Goal: Task Accomplishment & Management: Complete application form

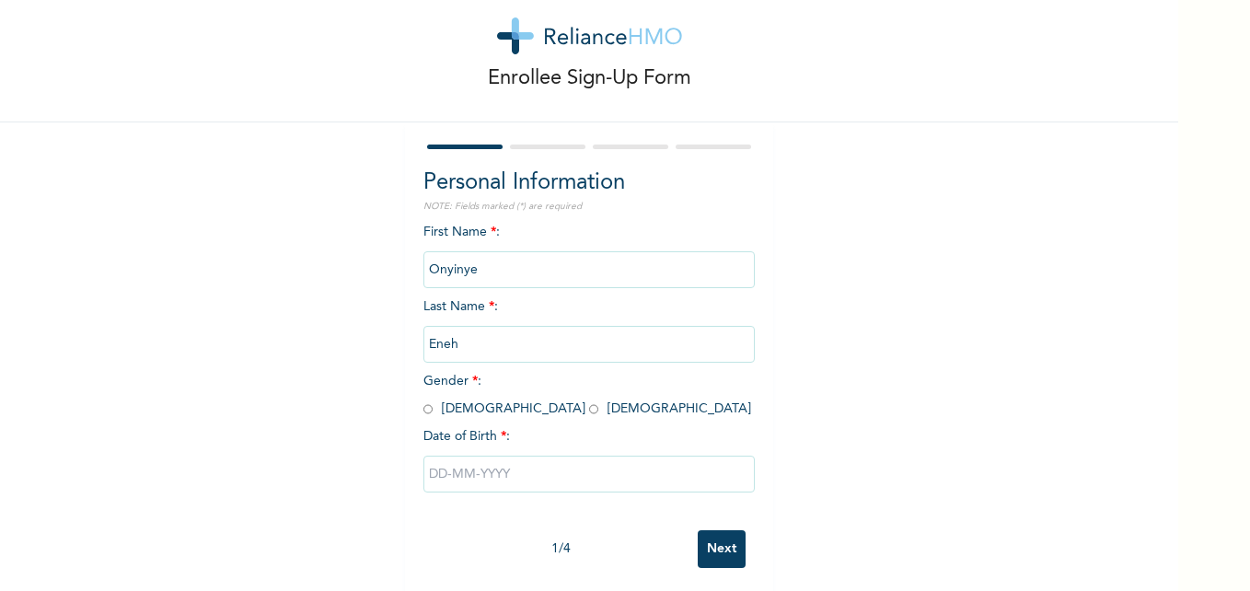
scroll to position [56, 0]
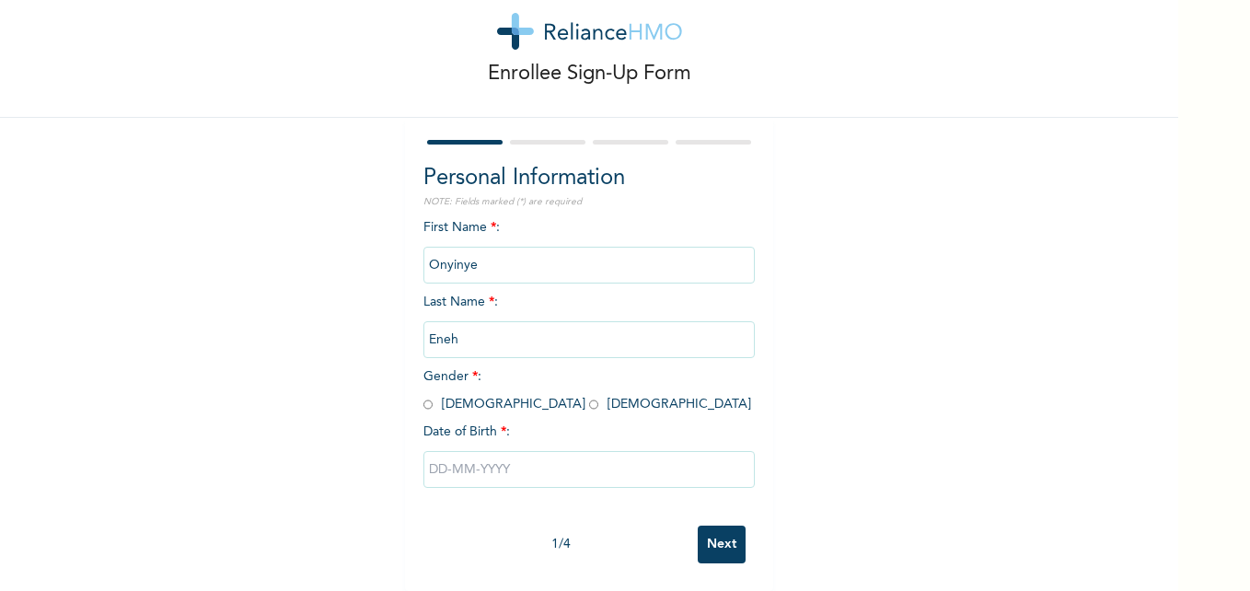
click at [589, 396] on input "radio" at bounding box center [593, 404] width 9 height 17
radio input "true"
click at [482, 455] on input "text" at bounding box center [589, 469] width 331 height 37
select select "7"
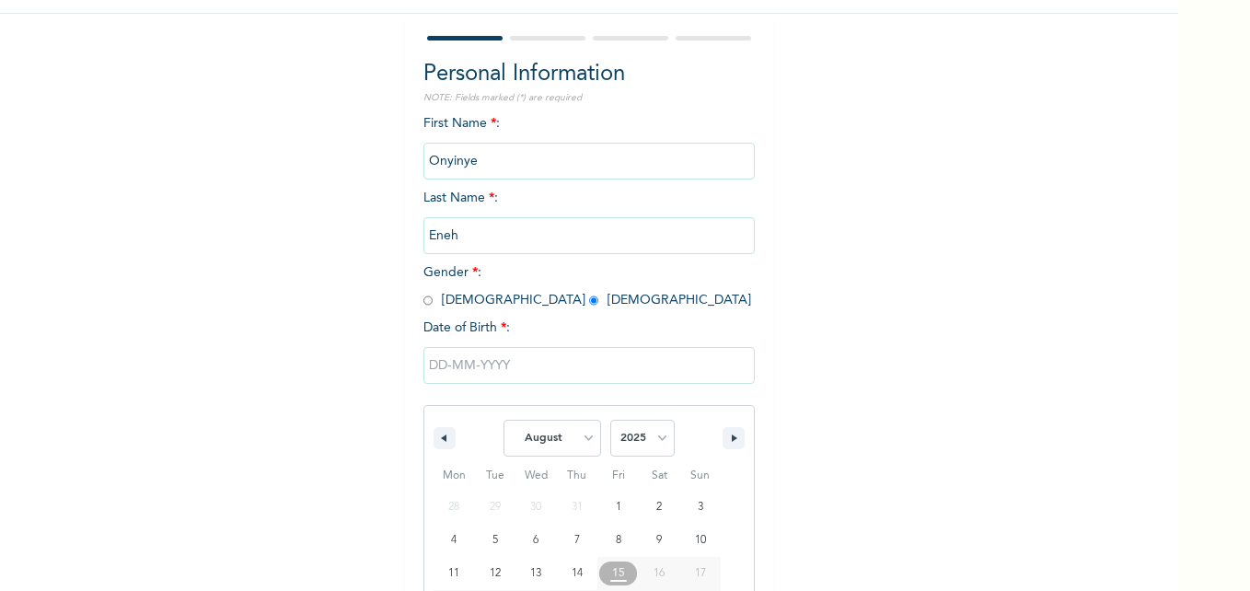
scroll to position [246, 0]
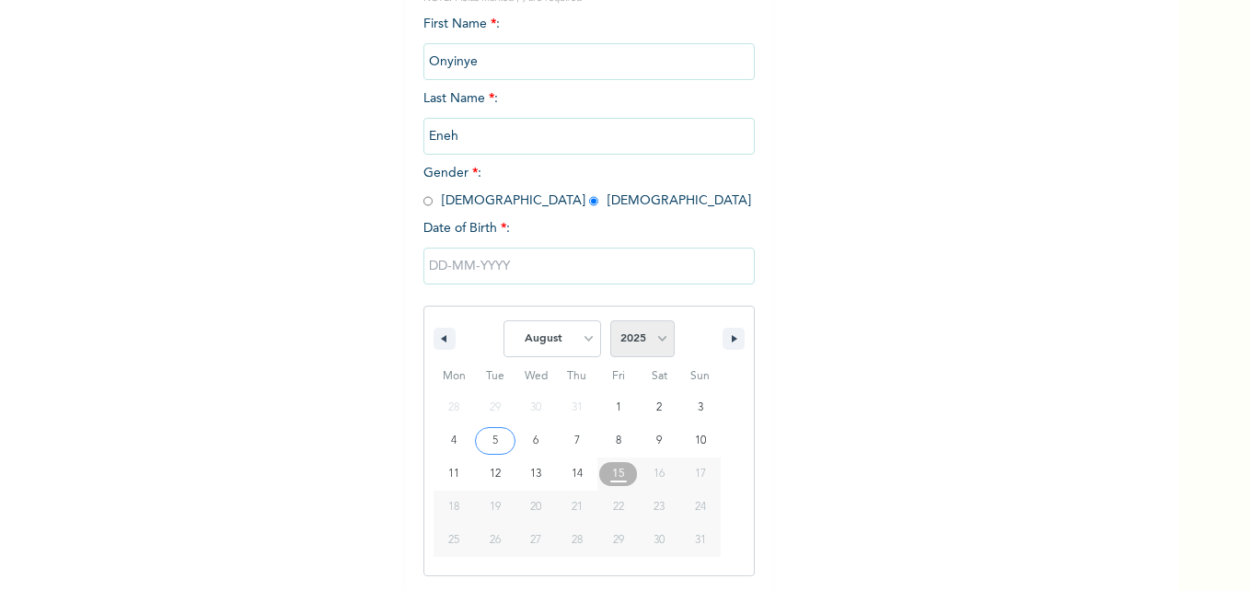
click at [638, 334] on select "2025 2024 2023 2022 2021 2020 2019 2018 2017 2016 2015 2014 2013 2012 2011 2010…" at bounding box center [642, 338] width 64 height 37
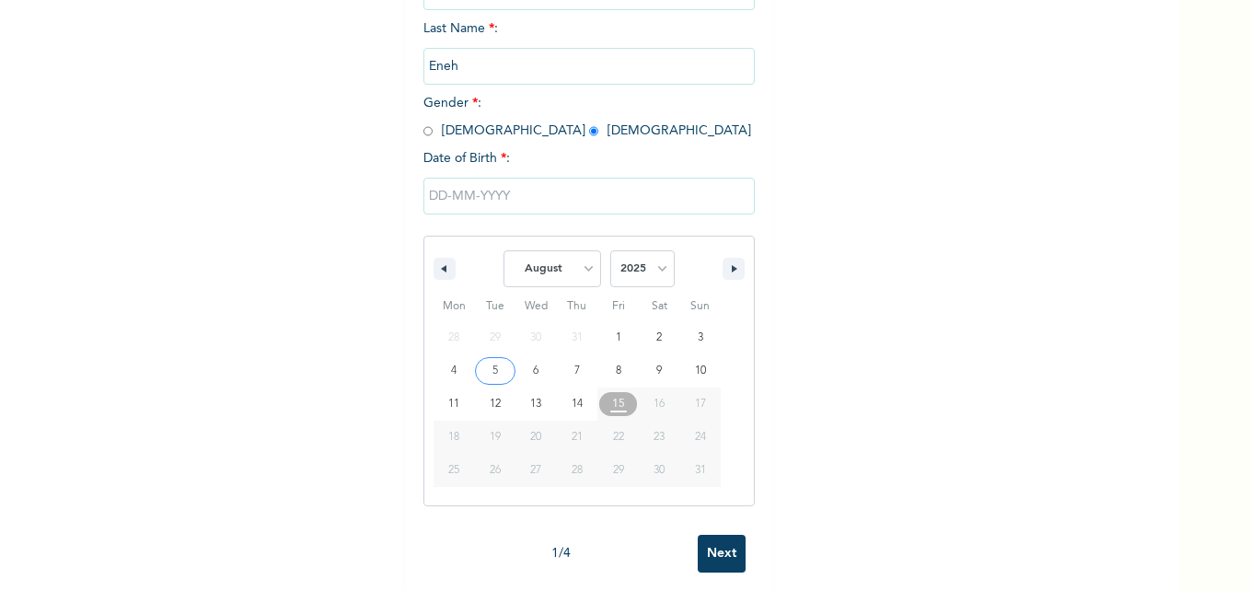
scroll to position [340, 0]
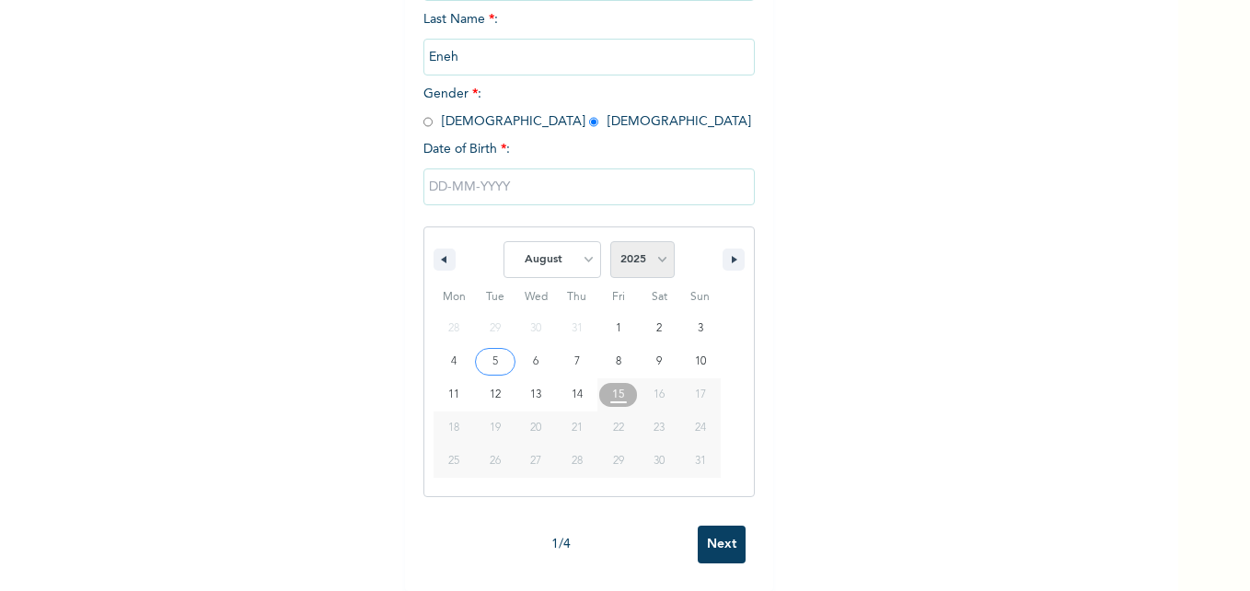
click at [649, 248] on select "2025 2024 2023 2022 2021 2020 2019 2018 2017 2016 2015 2014 2013 2012 2011 2010…" at bounding box center [642, 259] width 64 height 37
click at [643, 241] on select "2025 2024 2023 2022 2021 2020 2019 2018 2017 2016 2015 2014 2013 2012 2011 2010…" at bounding box center [642, 259] width 64 height 37
select select "2000"
click at [610, 241] on select "2025 2024 2023 2022 2021 2020 2019 2018 2017 2016 2015 2014 2013 2012 2011 2010…" at bounding box center [642, 259] width 64 height 37
click at [569, 255] on select "January February March April May June July August September October November De…" at bounding box center [553, 259] width 98 height 37
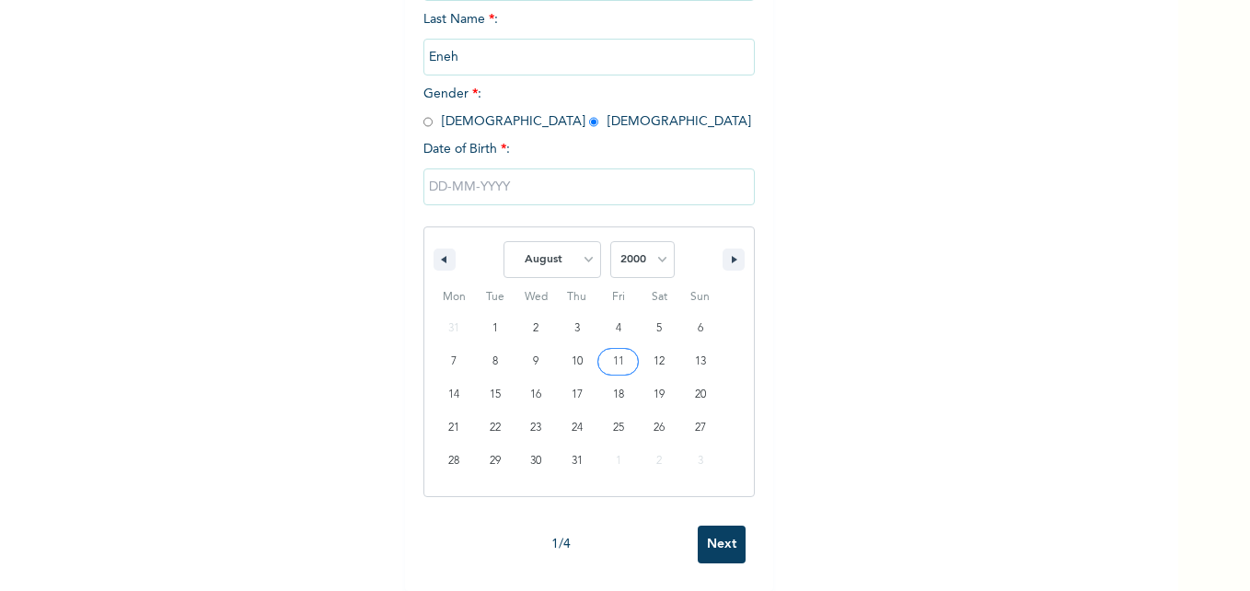
select select "9"
click at [504, 241] on select "January February March April May June July August September October November De…" at bounding box center [553, 259] width 98 height 37
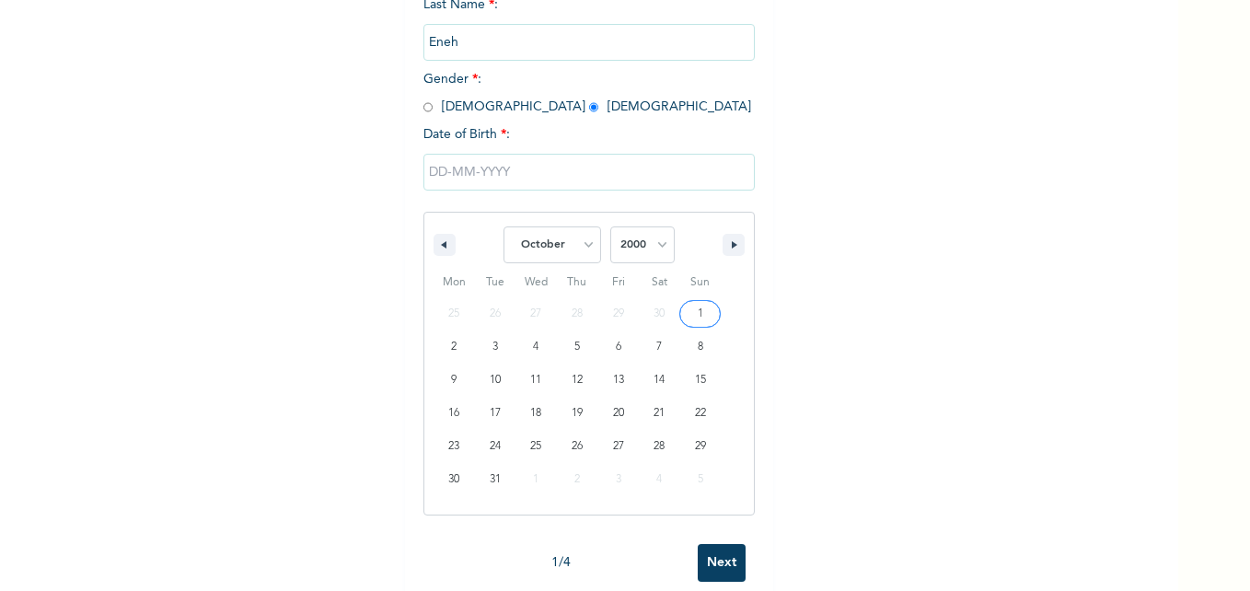
type input "[DATE]"
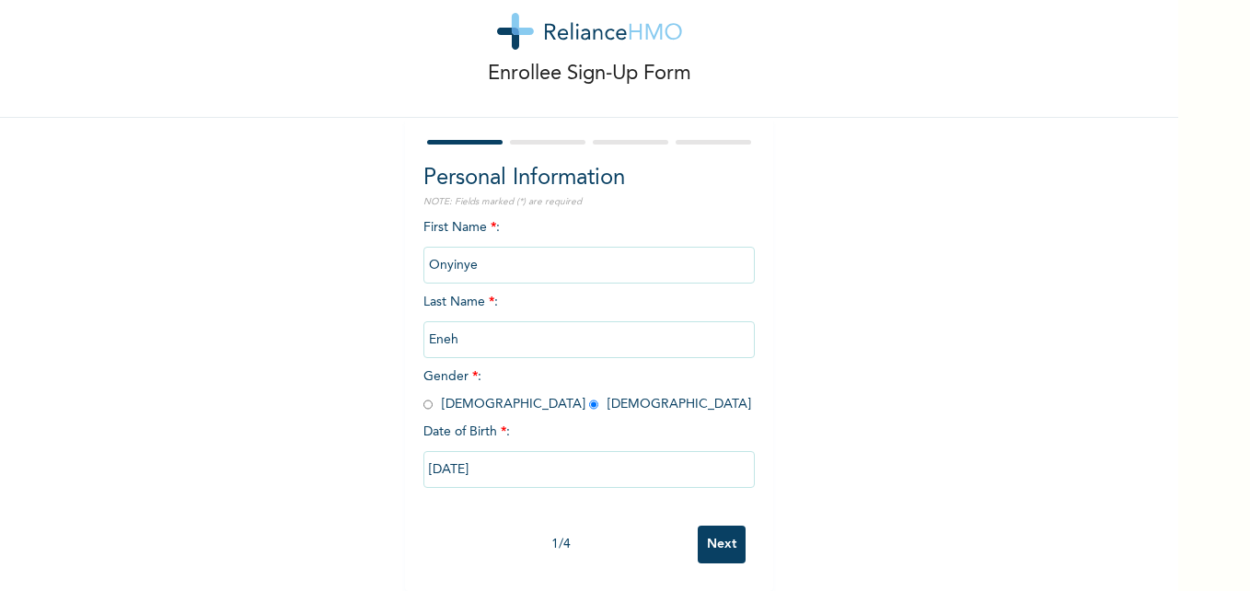
scroll to position [56, 0]
click at [739, 532] on div "1 / 4 Next" at bounding box center [589, 545] width 331 height 56
click at [715, 528] on input "Next" at bounding box center [722, 545] width 48 height 38
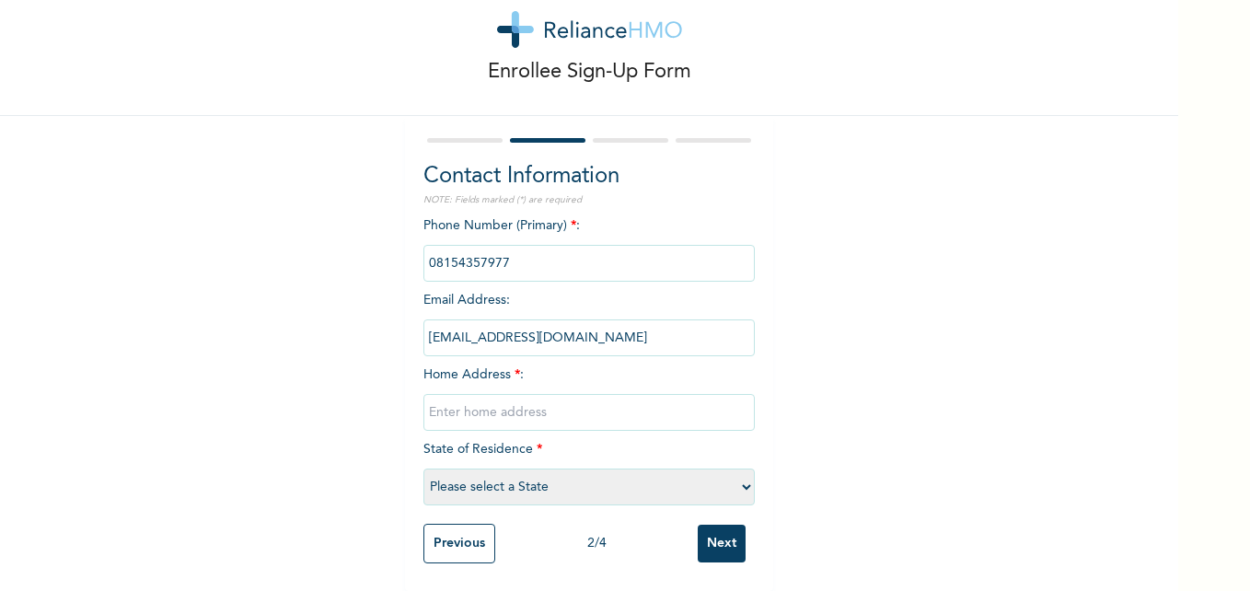
click at [473, 403] on input "text" at bounding box center [589, 412] width 331 height 37
drag, startPoint x: 539, startPoint y: 397, endPoint x: 402, endPoint y: 409, distance: 136.8
click at [405, 409] on div "Contact Information NOTE: Fields marked (*) are required Phone Number (Primary)…" at bounding box center [589, 353] width 368 height 475
drag, startPoint x: 554, startPoint y: 396, endPoint x: 647, endPoint y: 401, distance: 93.1
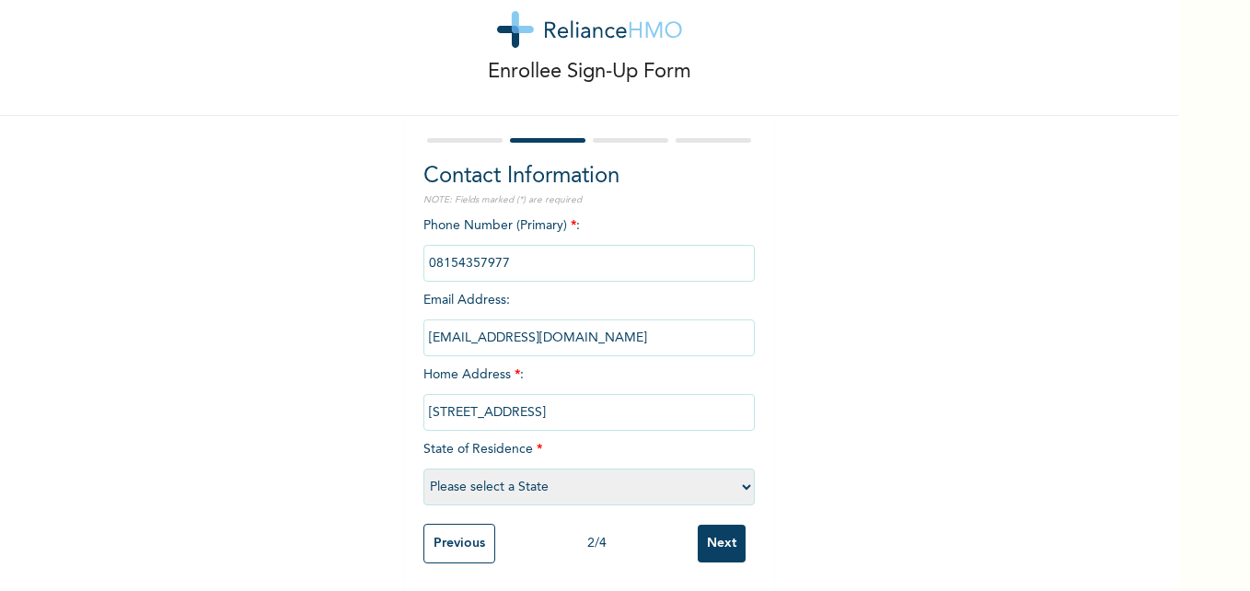
click at [647, 401] on input "[STREET_ADDRESS]" at bounding box center [589, 412] width 331 height 37
click at [603, 395] on input "[STREET_ADDRESS]" at bounding box center [589, 412] width 331 height 37
drag, startPoint x: 645, startPoint y: 401, endPoint x: 663, endPoint y: 399, distance: 17.6
click at [663, 399] on input "[STREET_ADDRESS]" at bounding box center [589, 412] width 331 height 37
drag, startPoint x: 650, startPoint y: 394, endPoint x: 640, endPoint y: 393, distance: 10.2
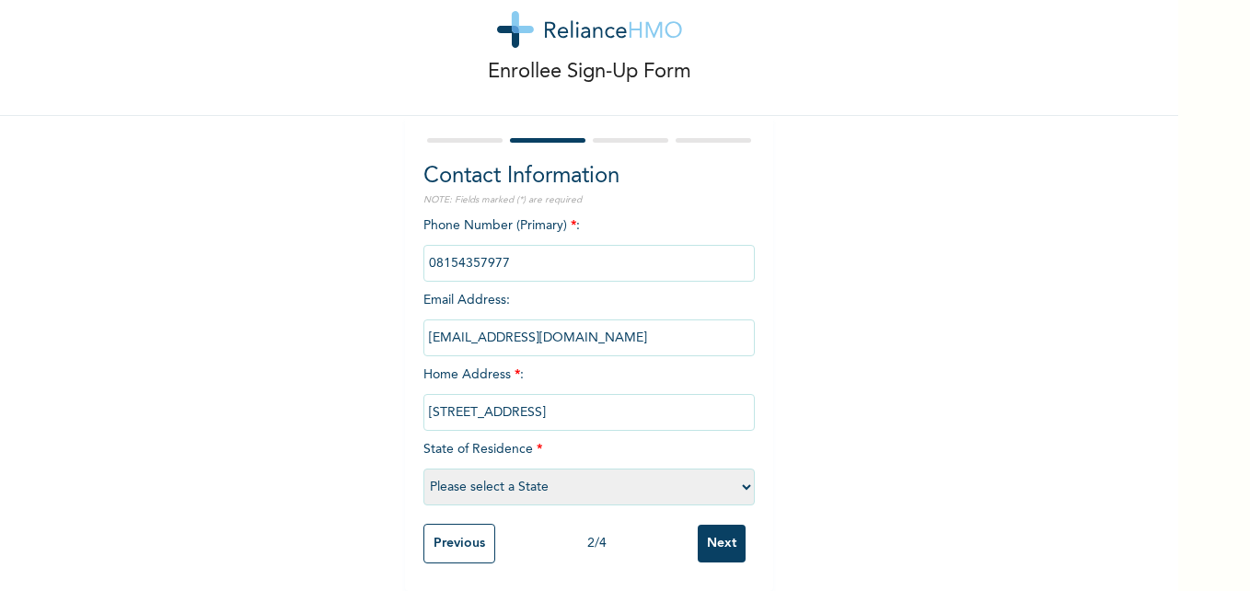
click at [650, 394] on input "[STREET_ADDRESS]" at bounding box center [589, 412] width 331 height 37
drag, startPoint x: 648, startPoint y: 401, endPoint x: 761, endPoint y: 395, distance: 112.5
click at [761, 395] on div "Contact Information NOTE: Fields marked (*) are required Phone Number (Primary)…" at bounding box center [589, 353] width 368 height 475
type input "[STREET_ADDRESS]"
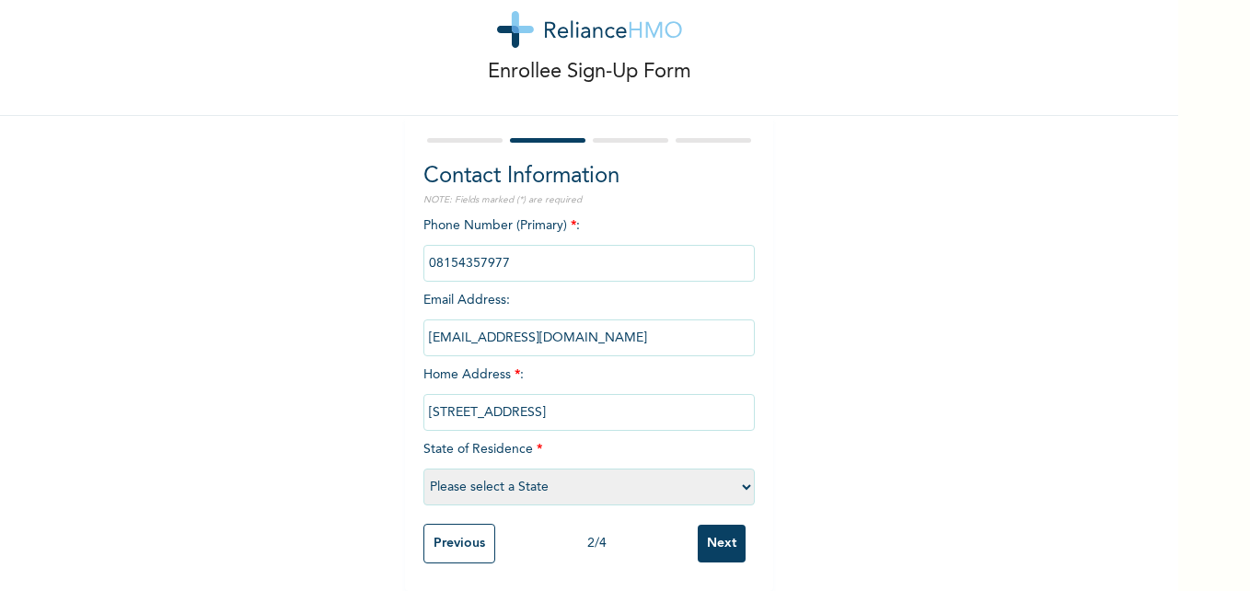
click at [494, 469] on select "Please select a State [PERSON_NAME] (FCT) [PERSON_NAME] Ibom [GEOGRAPHIC_DATA] …" at bounding box center [589, 487] width 331 height 37
select select "25"
click at [424, 469] on select "Please select a State [PERSON_NAME] (FCT) [PERSON_NAME] Ibom [GEOGRAPHIC_DATA] …" at bounding box center [589, 487] width 331 height 37
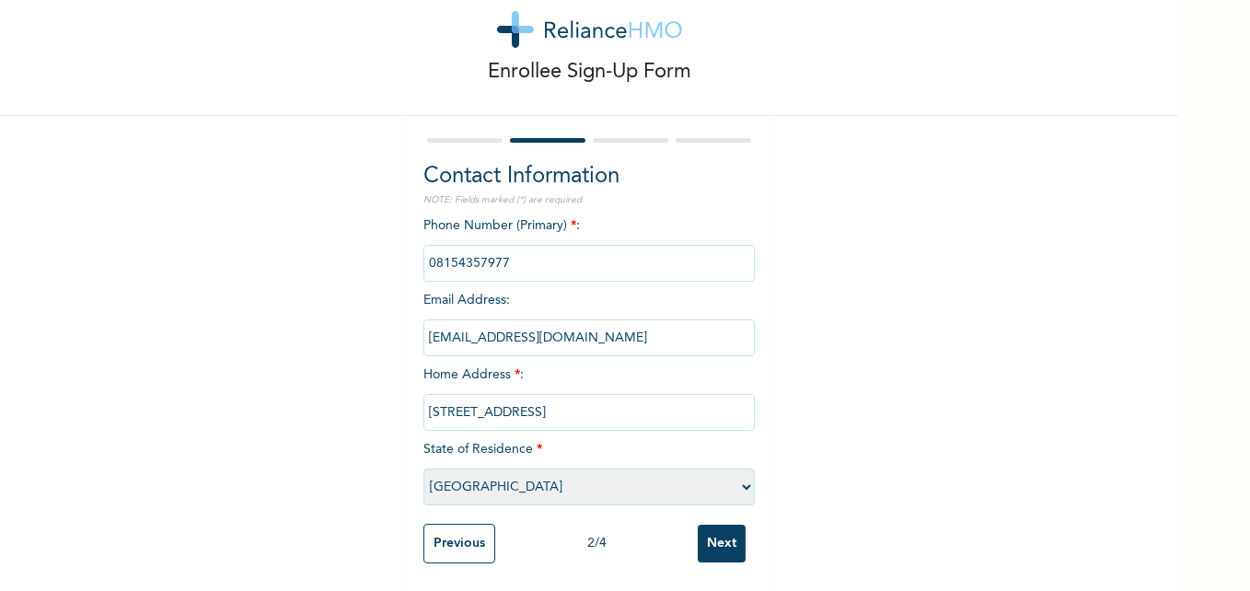
click at [719, 540] on input "Next" at bounding box center [722, 544] width 48 height 38
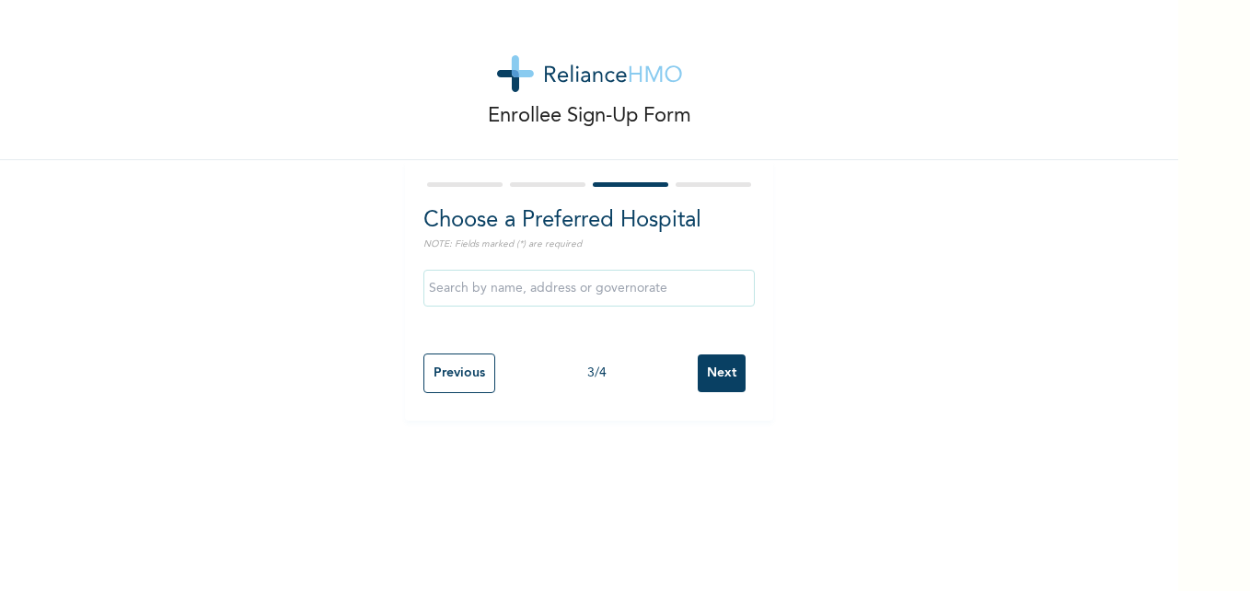
scroll to position [0, 0]
click at [674, 296] on input "text" at bounding box center [589, 288] width 331 height 37
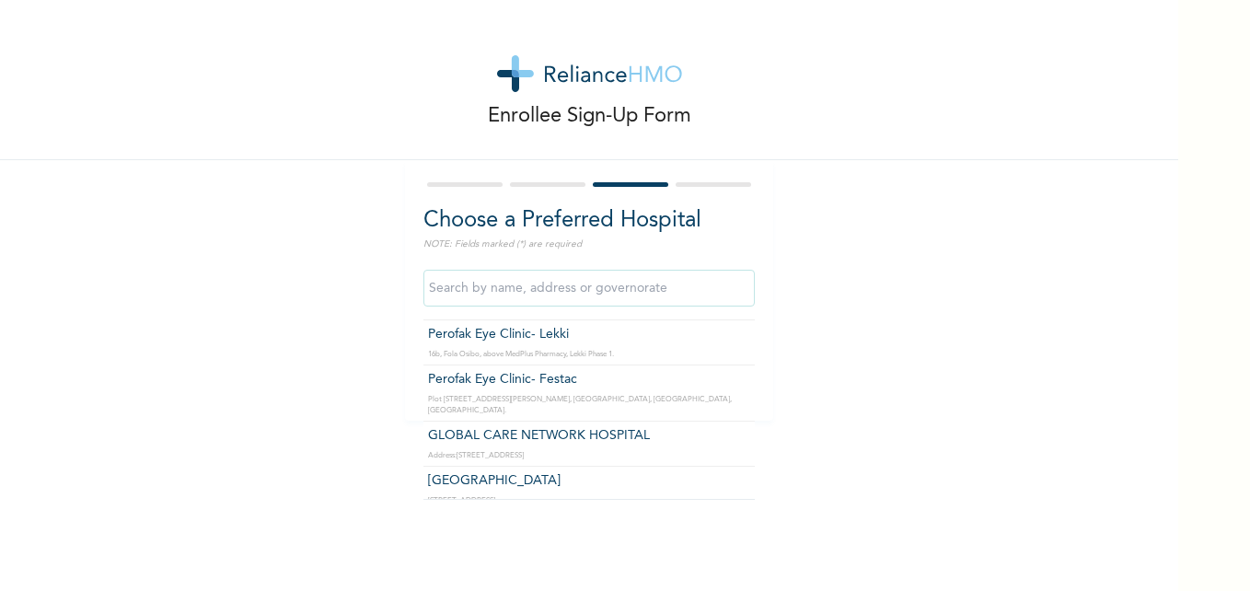
scroll to position [49376, 0]
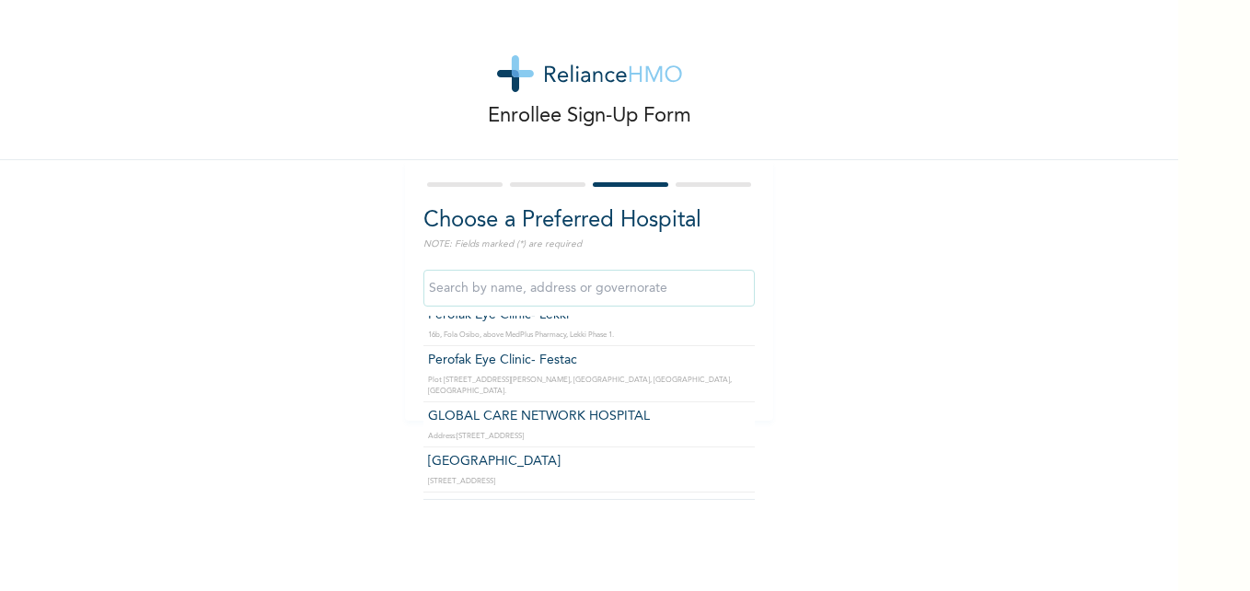
click at [842, 380] on div "Enrollee Sign-Up Form Choose a Preferred Hospital NOTE: Fields marked (*) are r…" at bounding box center [589, 210] width 1179 height 421
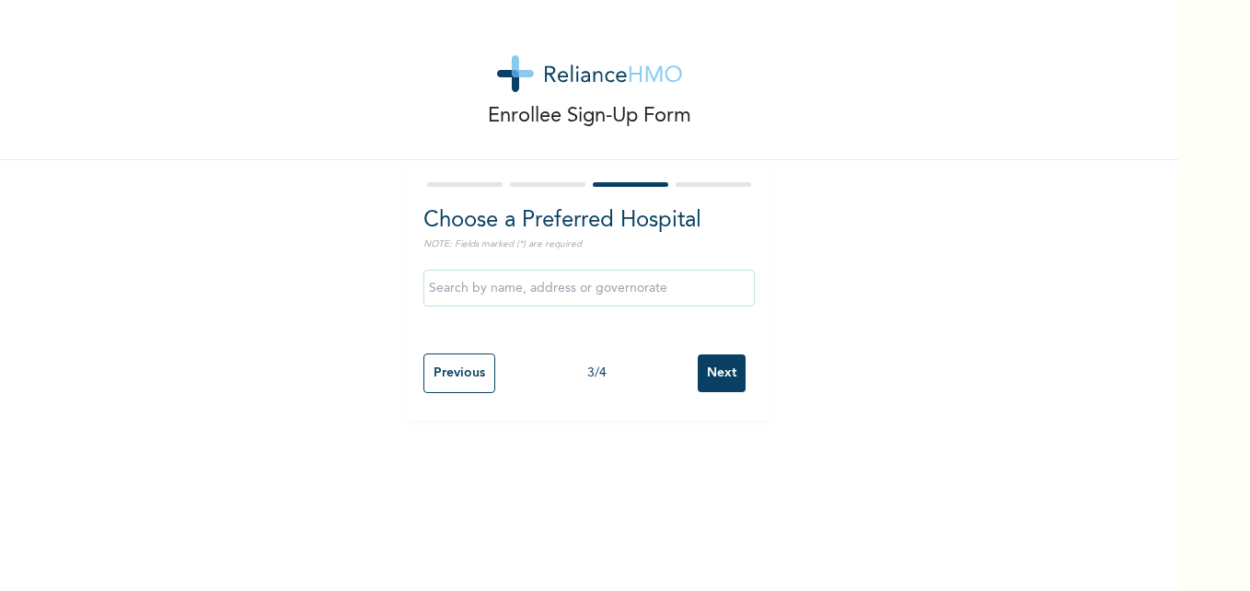
click at [698, 385] on input "Next" at bounding box center [722, 374] width 48 height 38
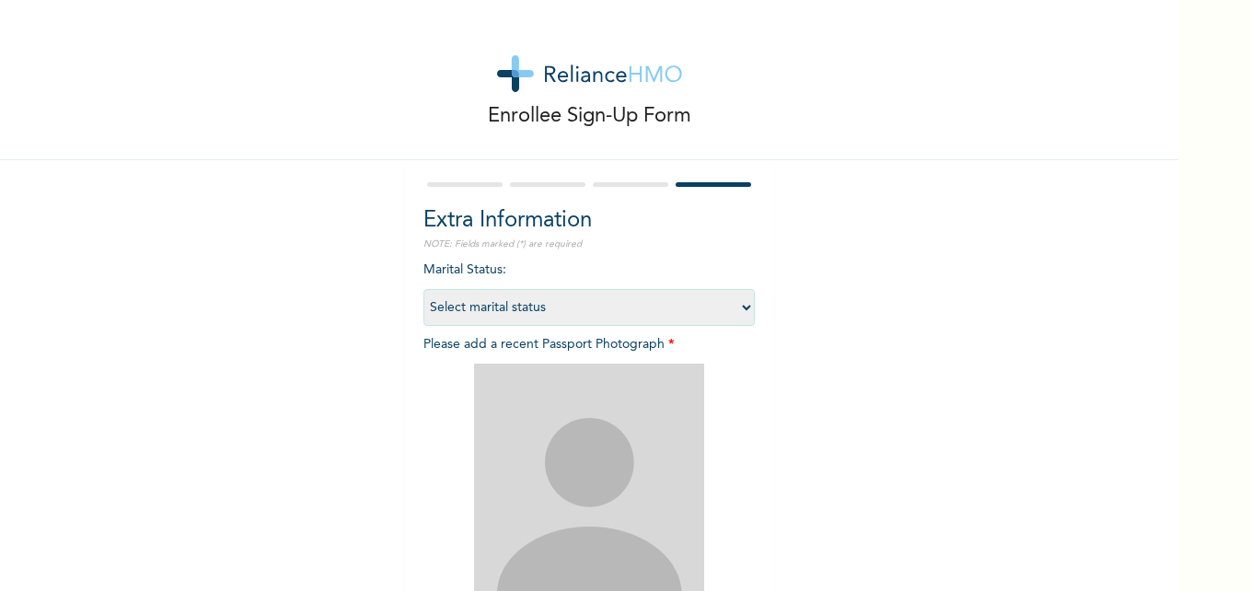
click at [607, 315] on select "Select marital status [DEMOGRAPHIC_DATA] Married [DEMOGRAPHIC_DATA] Widow/[DEMO…" at bounding box center [589, 307] width 331 height 37
select select "1"
click at [424, 289] on select "Select marital status [DEMOGRAPHIC_DATA] Married [DEMOGRAPHIC_DATA] Widow/[DEMO…" at bounding box center [589, 307] width 331 height 37
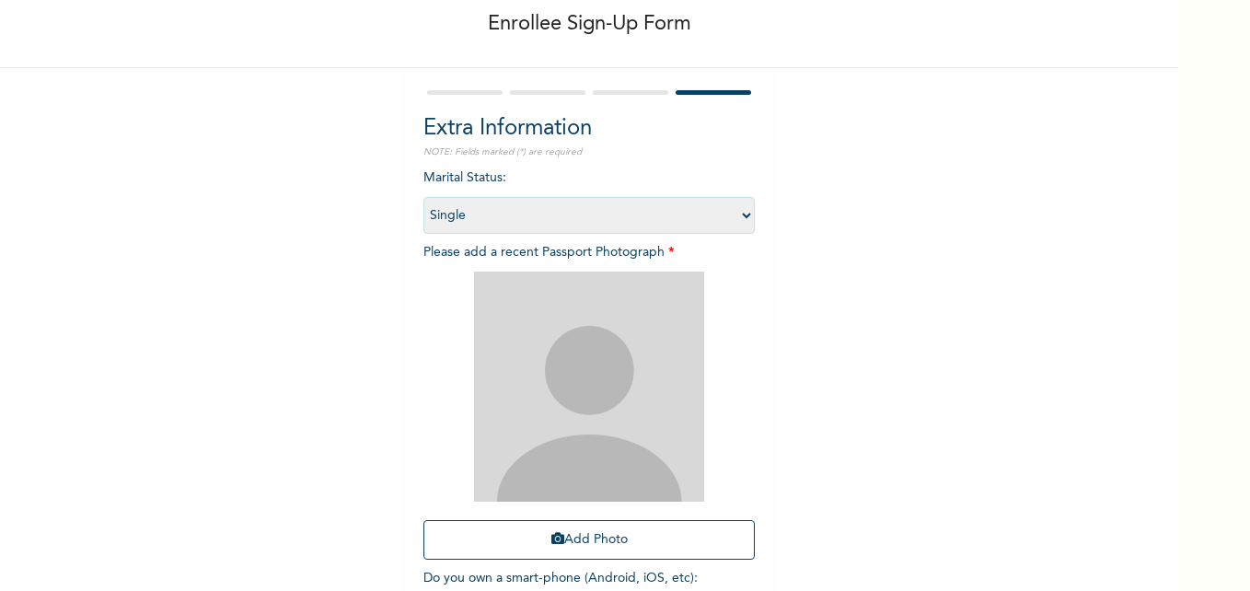
scroll to position [184, 0]
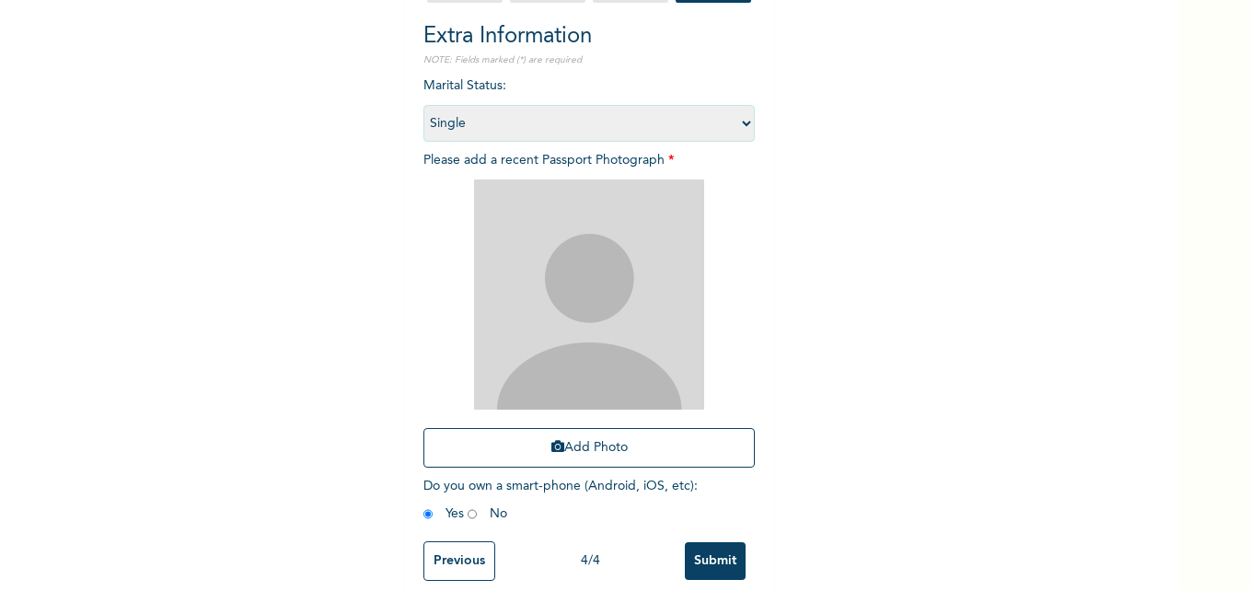
click at [633, 316] on img at bounding box center [589, 295] width 230 height 230
click at [565, 453] on button "Add Photo" at bounding box center [589, 448] width 331 height 40
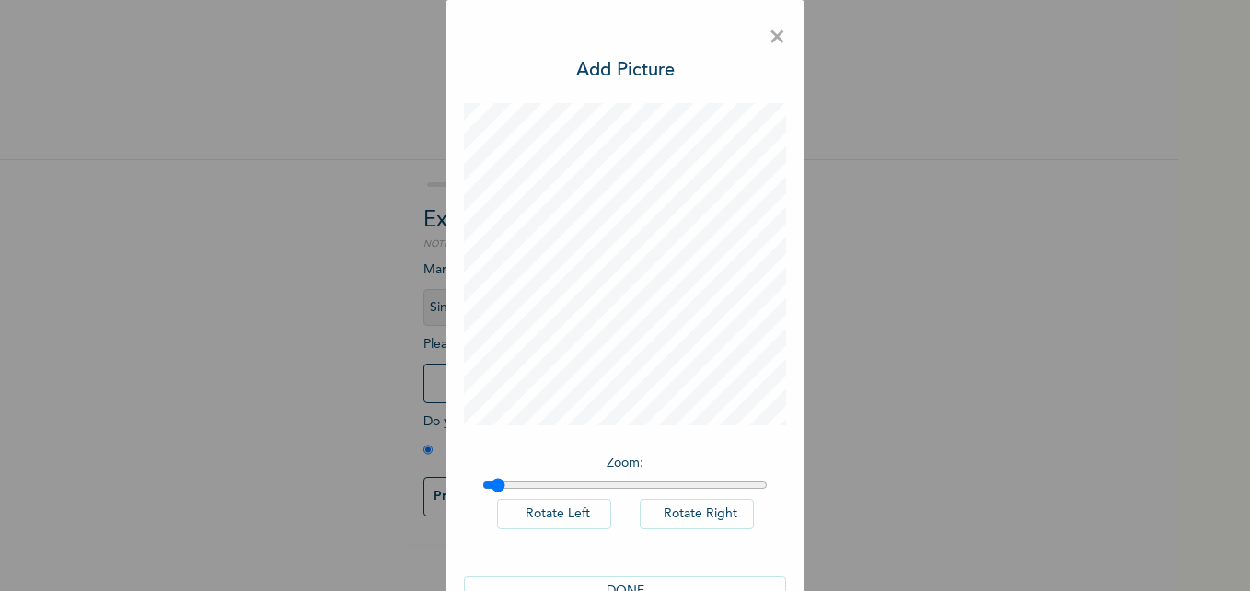
type input "1"
drag, startPoint x: 484, startPoint y: 480, endPoint x: 428, endPoint y: 486, distance: 56.5
click at [482, 486] on input "range" at bounding box center [624, 485] width 285 height 15
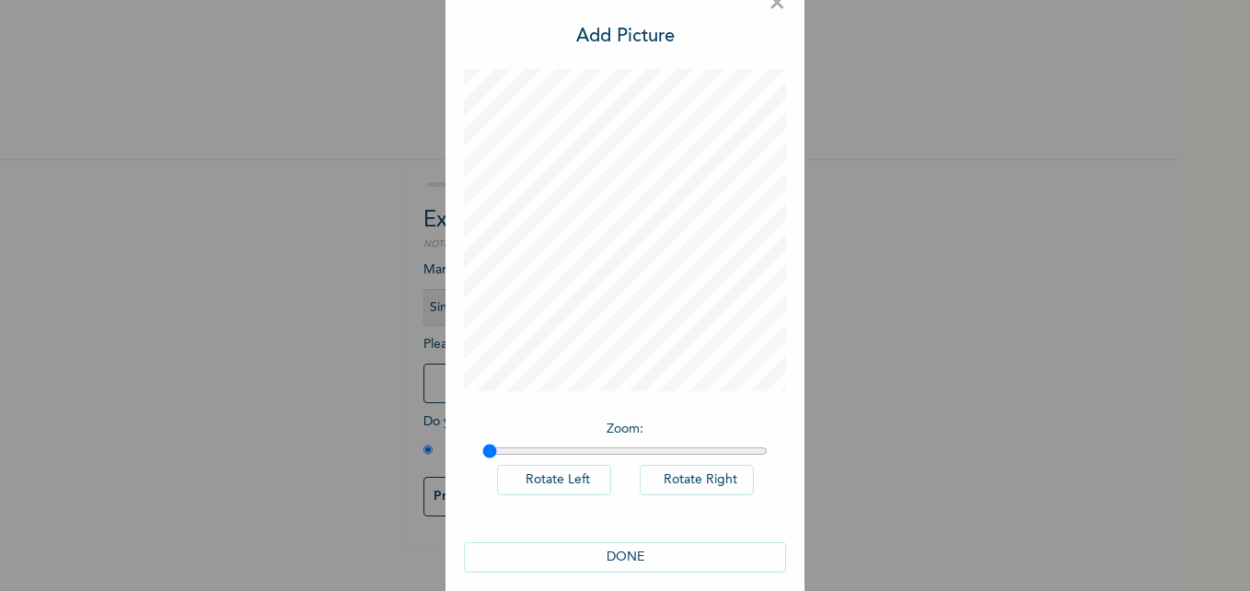
scroll to position [52, 0]
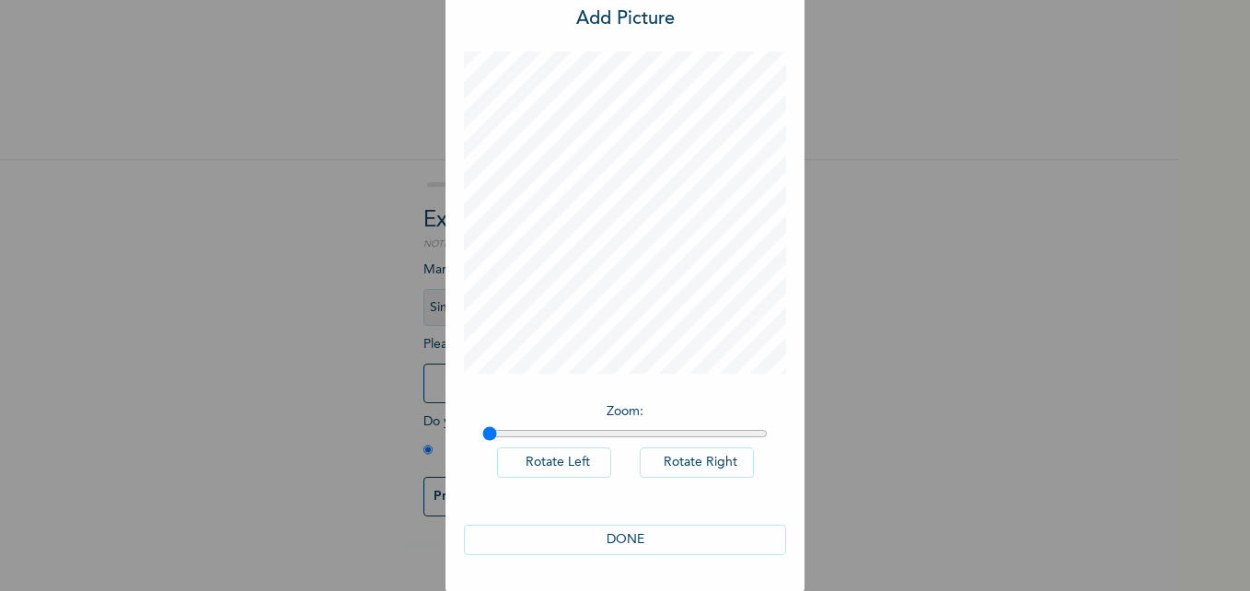
click at [669, 547] on button "DONE" at bounding box center [625, 540] width 322 height 30
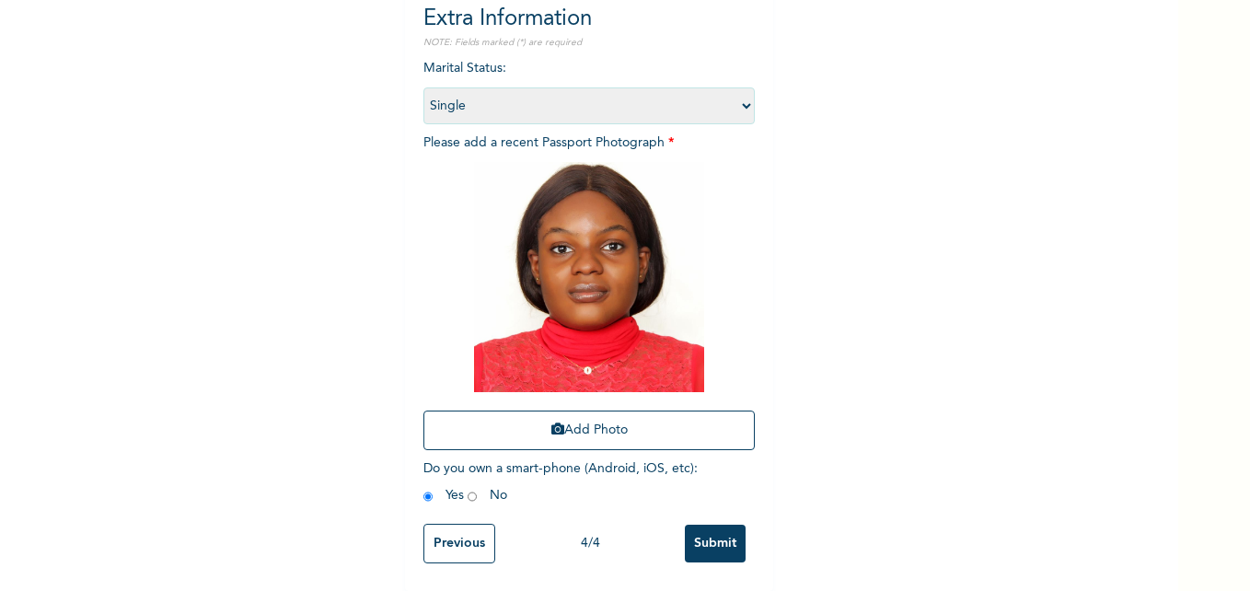
scroll to position [215, 0]
click at [707, 530] on input "Submit" at bounding box center [715, 544] width 61 height 38
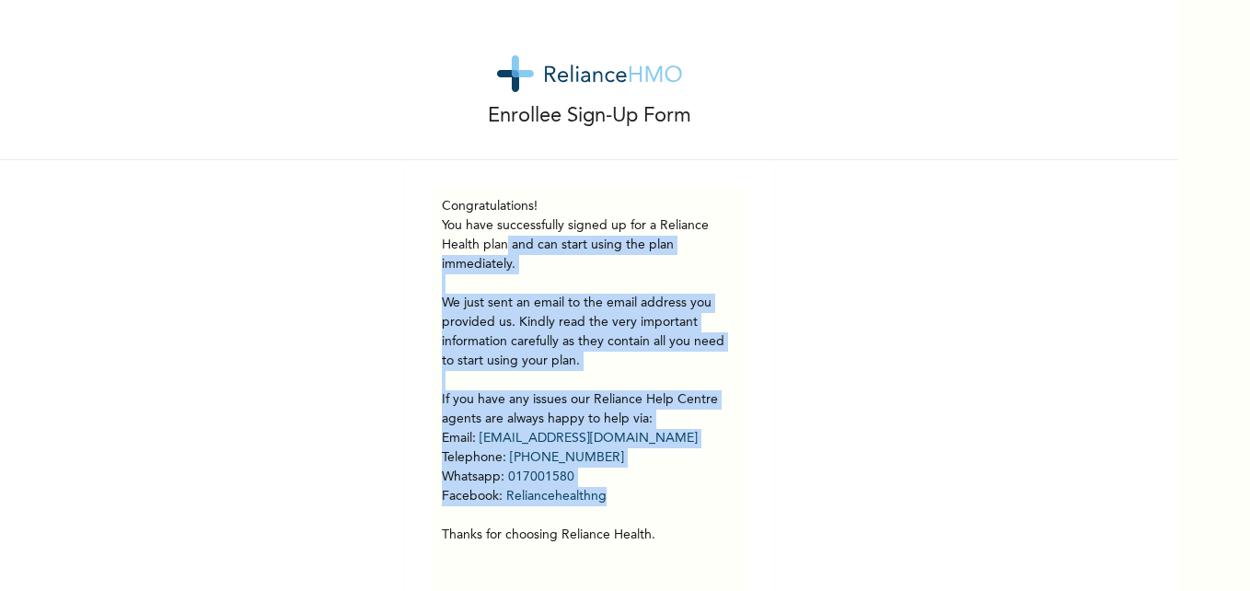
drag, startPoint x: 502, startPoint y: 242, endPoint x: 772, endPoint y: 498, distance: 371.9
click at [772, 498] on div "Enrollee Sign-Up Form Congratulations! You have successfully signed up for a Re…" at bounding box center [589, 310] width 1179 height 621
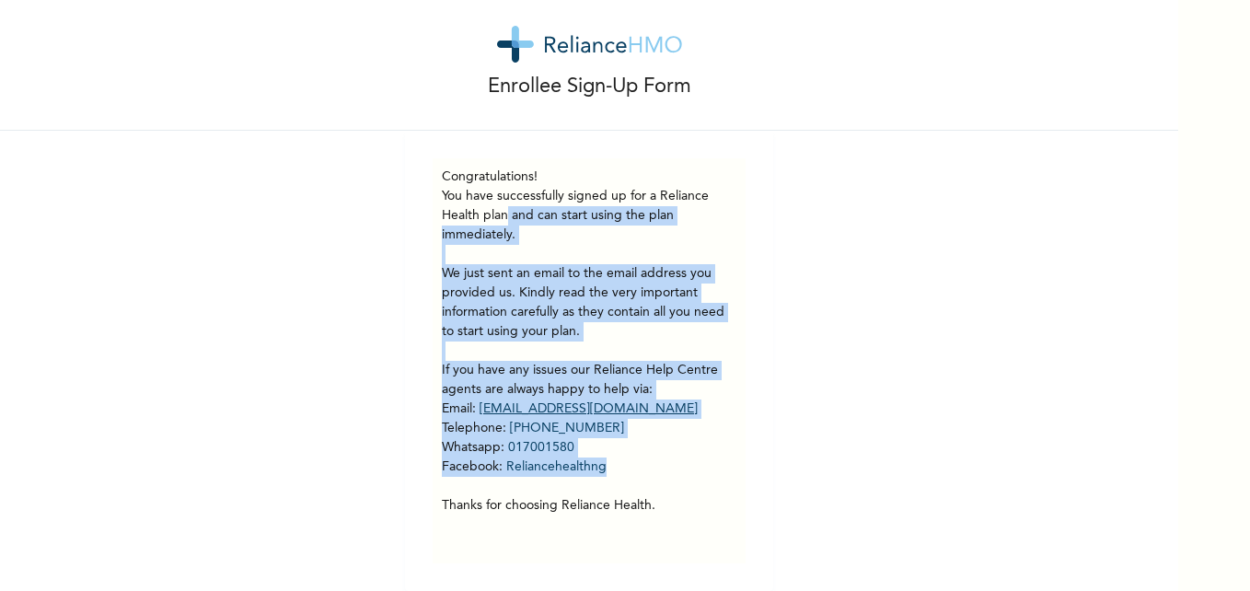
scroll to position [43, 0]
click at [686, 452] on p "You have successfully signed up for a Reliance Health plan and can start using …" at bounding box center [589, 351] width 295 height 329
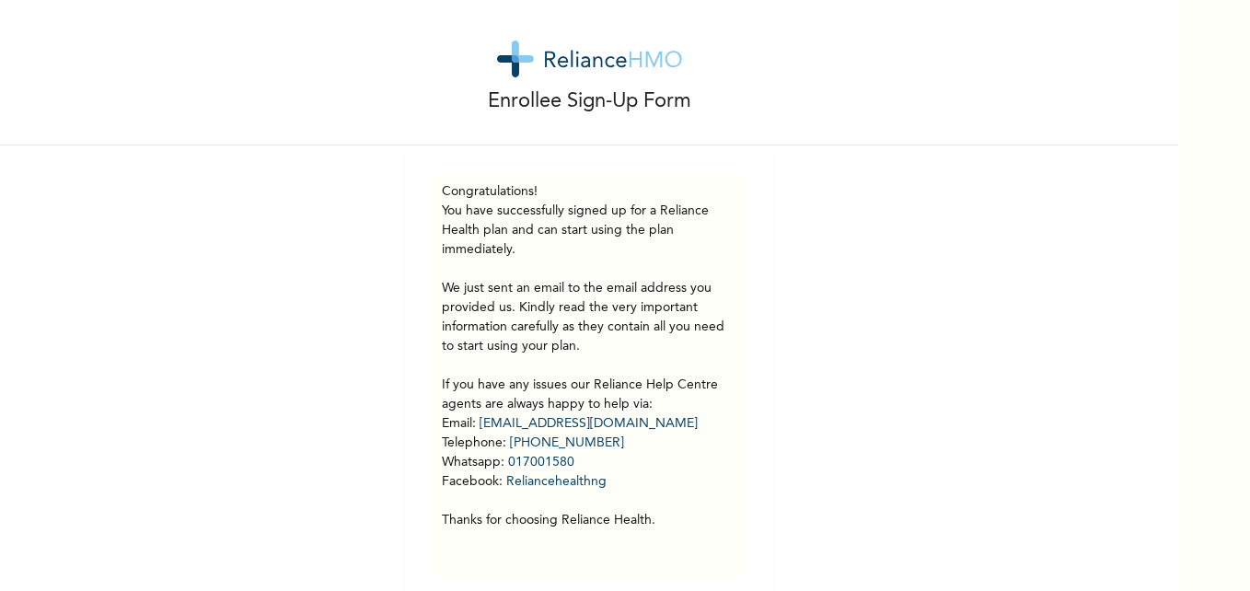
scroll to position [0, 0]
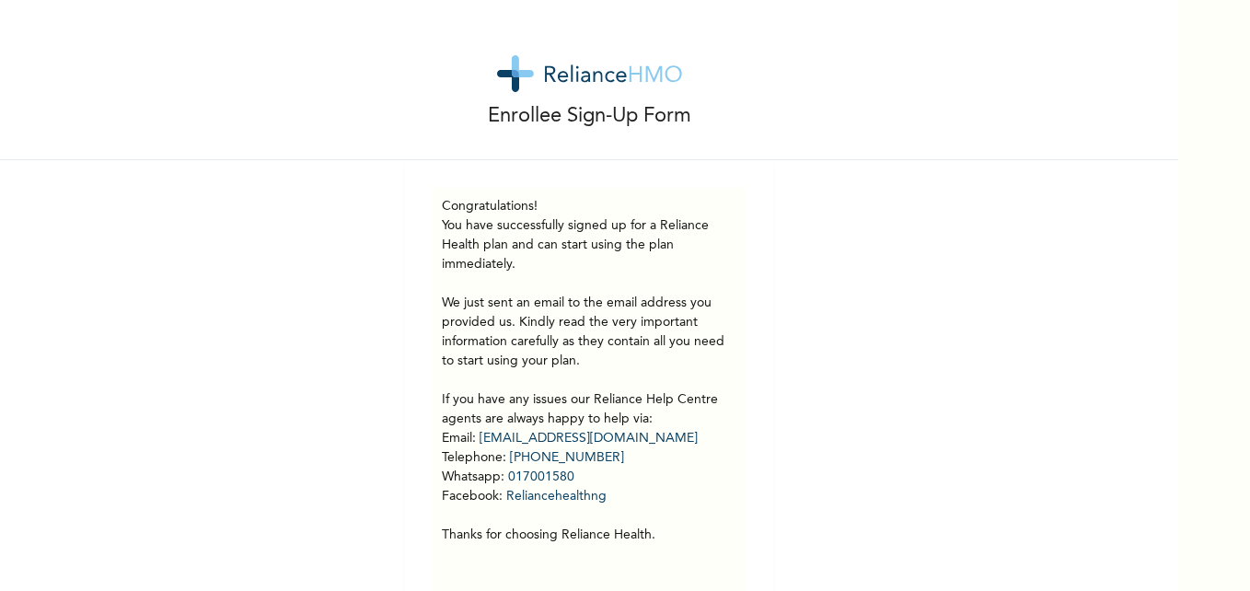
drag, startPoint x: 1078, startPoint y: 87, endPoint x: 1085, endPoint y: 100, distance: 15.2
click at [1077, 87] on div "Enrollee Sign-Up Form" at bounding box center [589, 80] width 1179 height 160
click at [1180, 244] on div "Enrollee Sign-Up Form Congratulations! You have successfully signed up for a Re…" at bounding box center [625, 295] width 1250 height 591
